Goal: Task Accomplishment & Management: Manage account settings

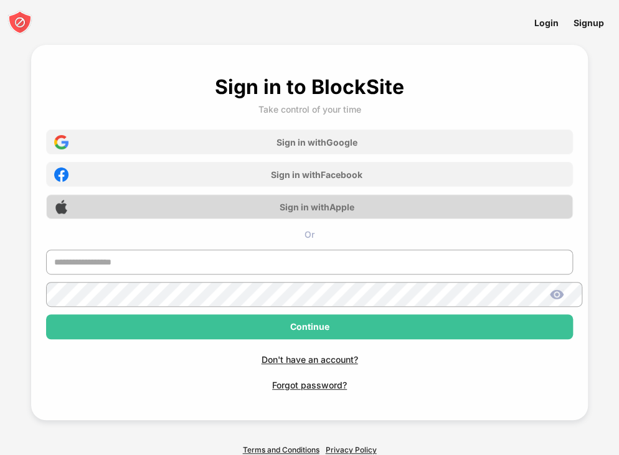
click at [289, 197] on div "Sign in with Apple" at bounding box center [310, 206] width 528 height 25
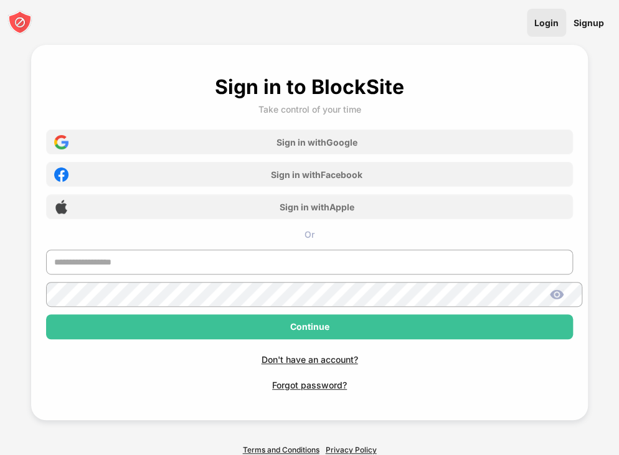
click at [548, 20] on link "Login" at bounding box center [546, 23] width 39 height 28
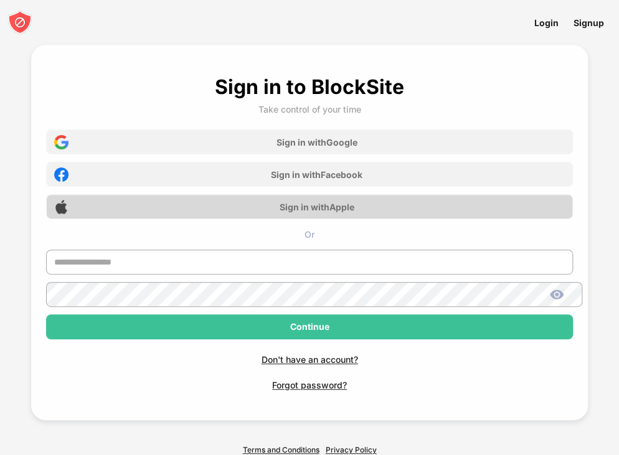
click at [321, 198] on div "Sign in with Apple" at bounding box center [310, 206] width 528 height 25
